Goal: Task Accomplishment & Management: Use online tool/utility

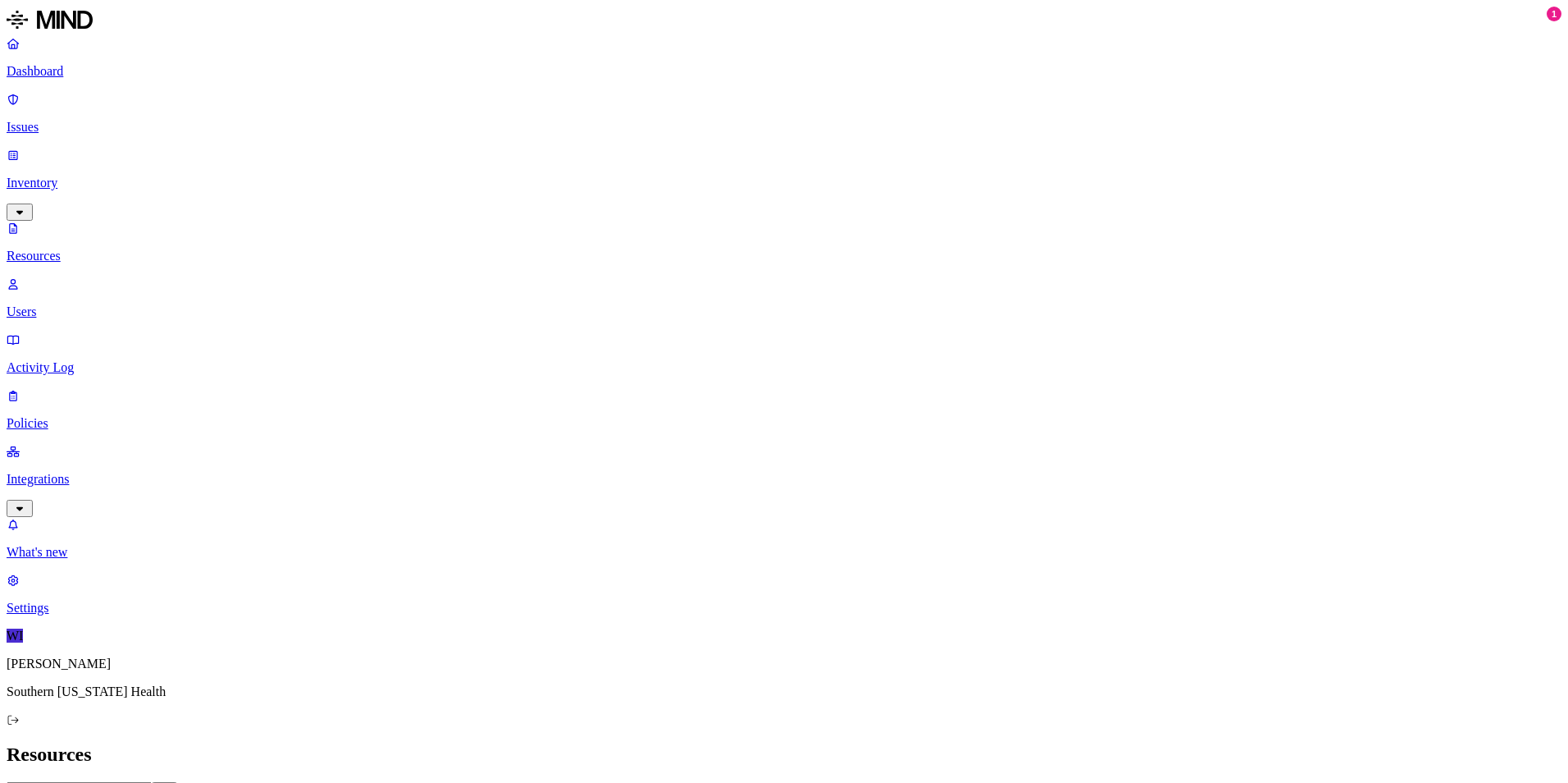
click at [156, 401] on nav "Dashboard Issues Inventory Resources Users Activity Log Policies Integrations W…" at bounding box center [784, 326] width 1555 height 579
